Goal: Task Accomplishment & Management: Manage account settings

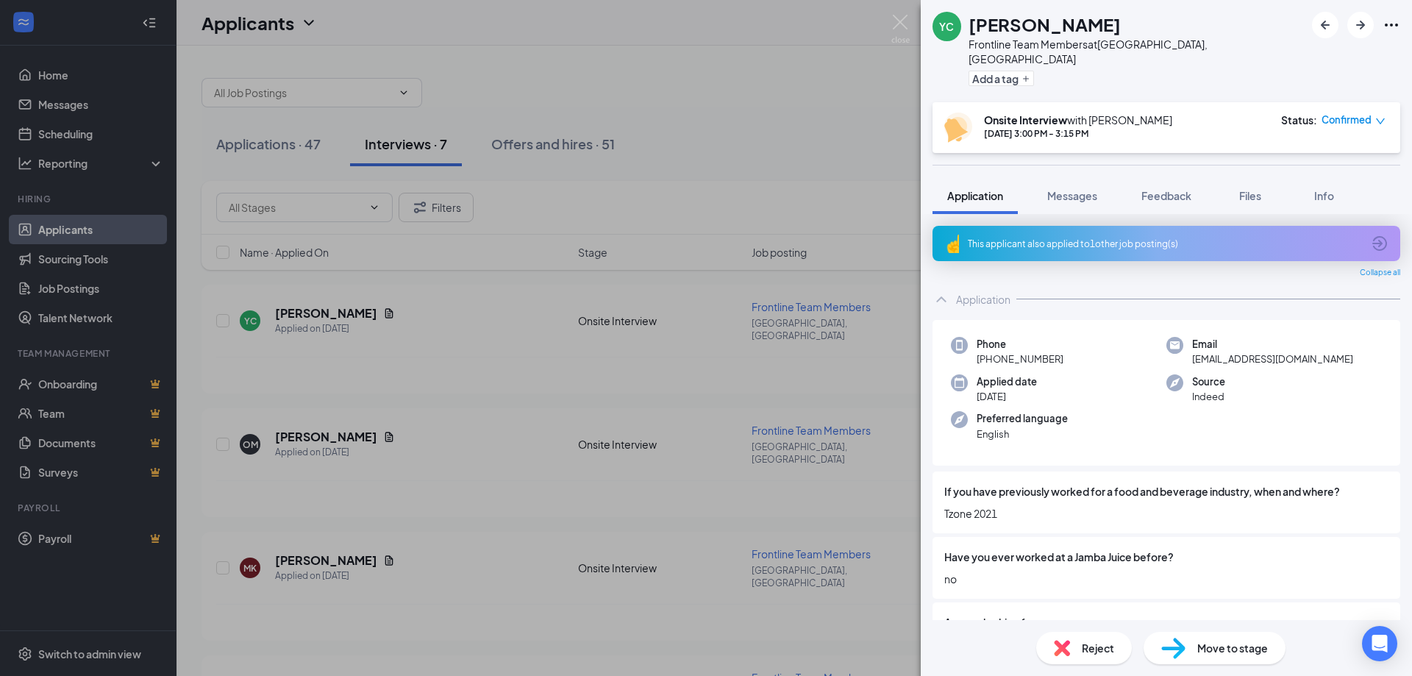
click at [907, 25] on img at bounding box center [900, 29] width 18 height 29
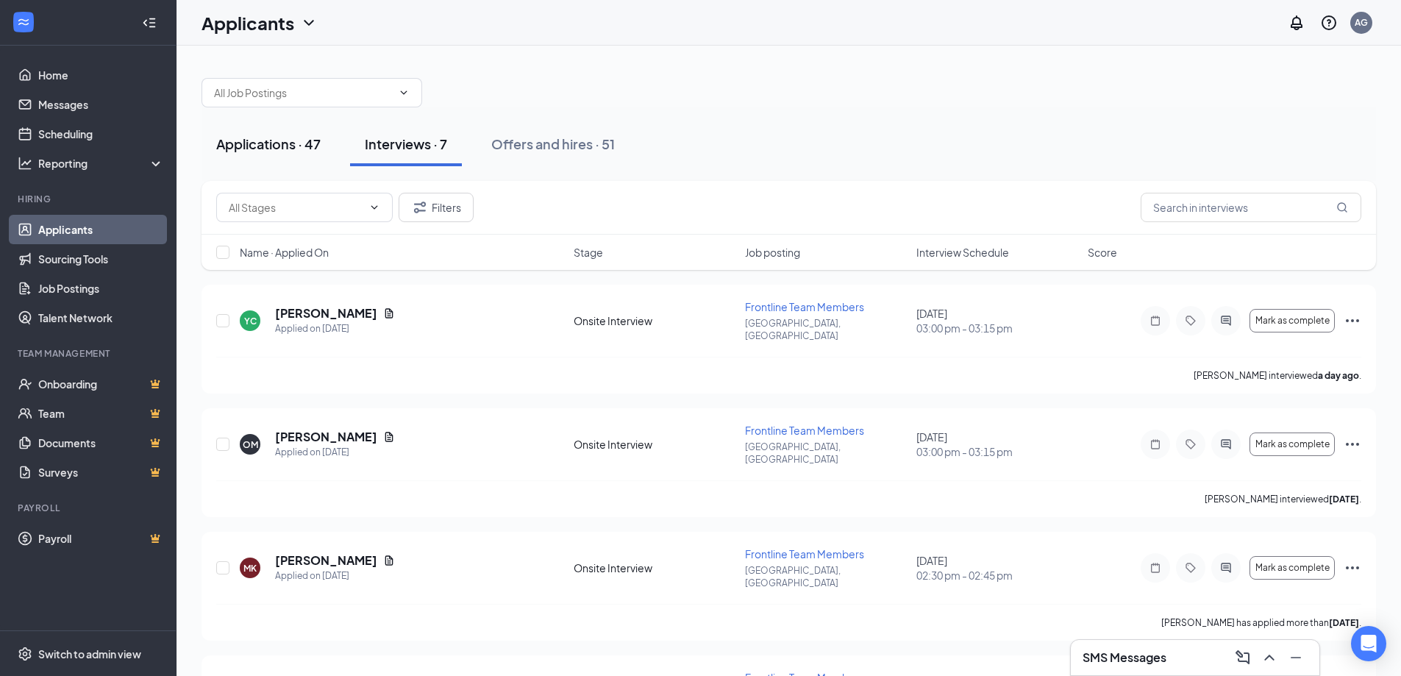
click at [259, 156] on button "Applications · 47" at bounding box center [268, 144] width 134 height 44
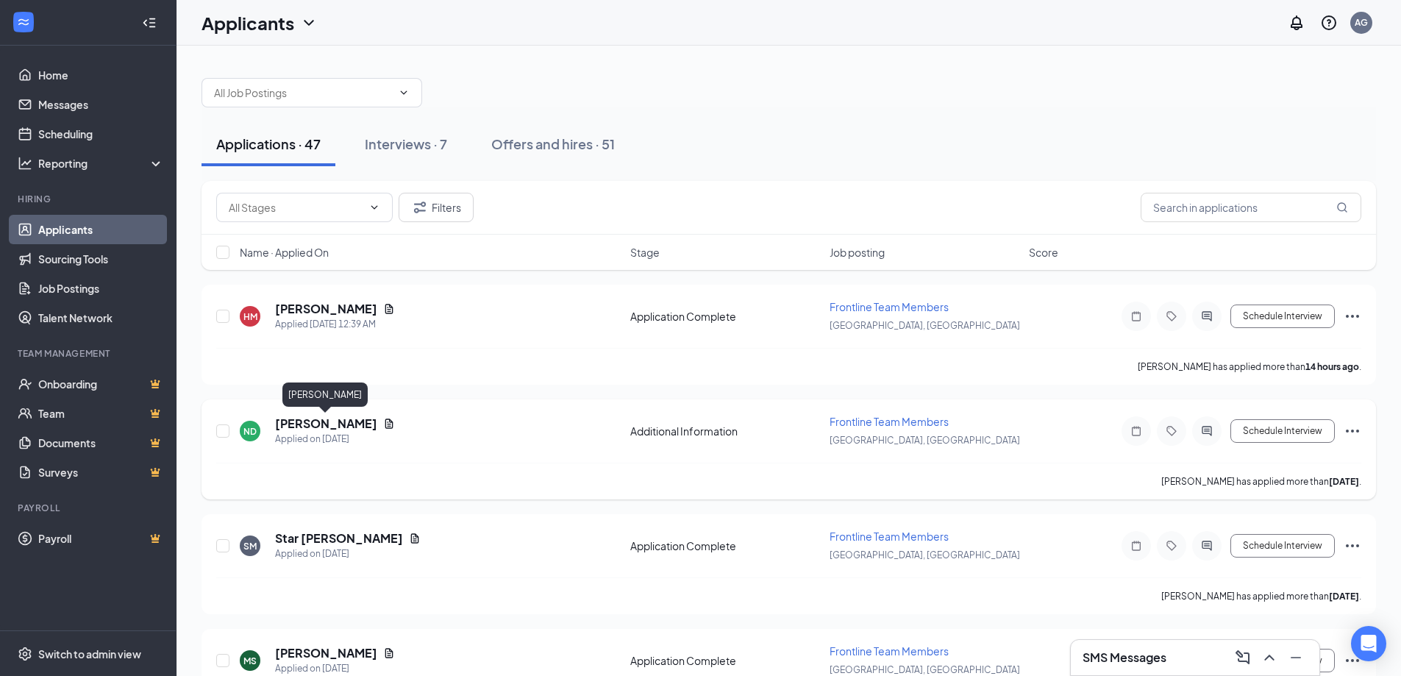
click at [336, 425] on h5 "[PERSON_NAME]" at bounding box center [326, 423] width 102 height 16
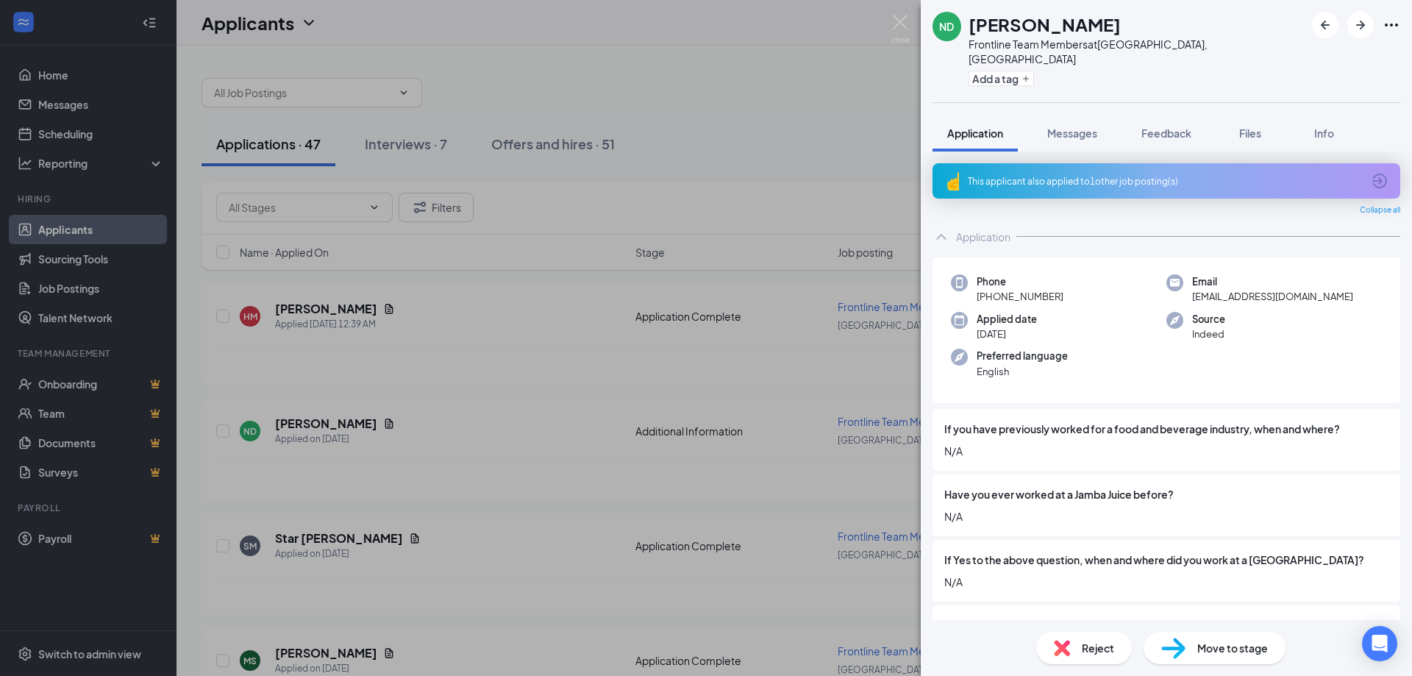
drag, startPoint x: 1085, startPoint y: 174, endPoint x: 1073, endPoint y: 182, distance: 14.9
click at [1084, 171] on div "This applicant also applied to 1 other job posting(s)" at bounding box center [1166, 180] width 468 height 35
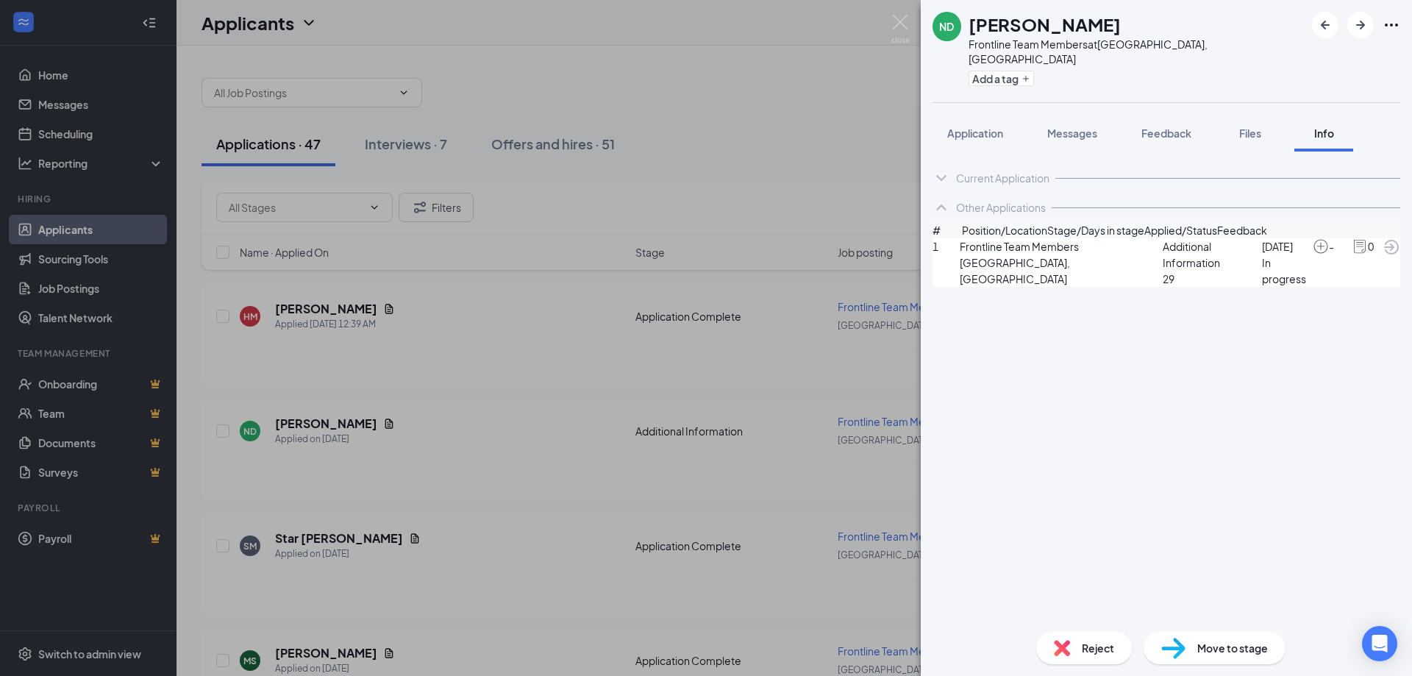
drag, startPoint x: 909, startPoint y: 13, endPoint x: 912, endPoint y: 29, distance: 16.4
click at [908, 13] on div "ND [PERSON_NAME] Frontline Team Members at [GEOGRAPHIC_DATA], [GEOGRAPHIC_DATA]…" at bounding box center [706, 338] width 1412 height 676
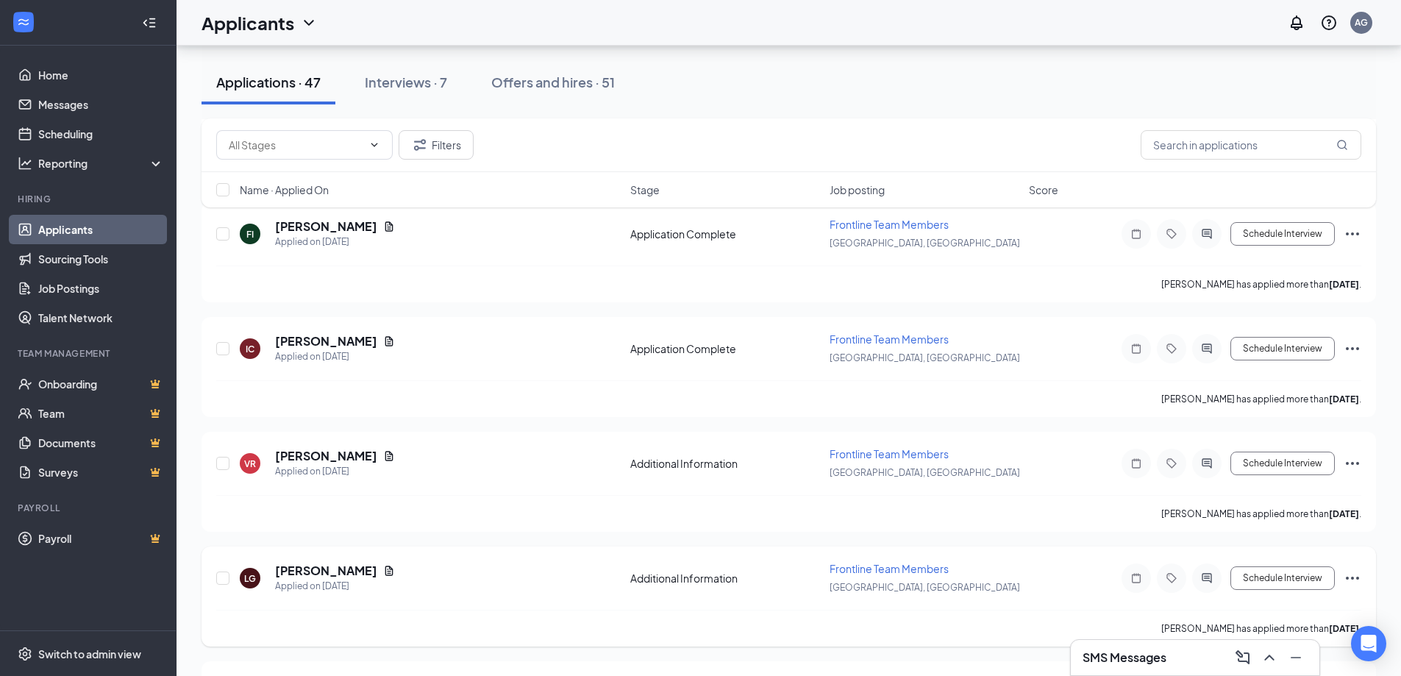
scroll to position [3161, 0]
